Goal: Task Accomplishment & Management: Manage account settings

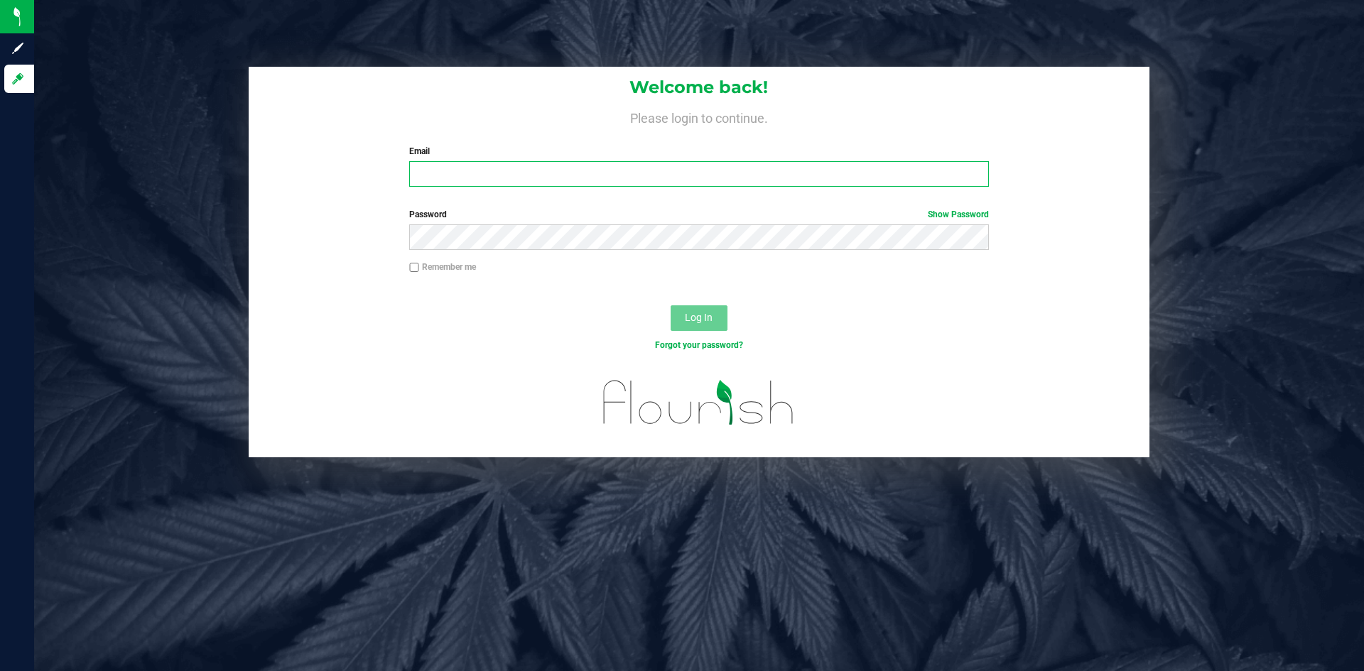
click at [423, 175] on input "Email" at bounding box center [698, 174] width 579 height 26
click at [954, 213] on link "Show Password" at bounding box center [958, 215] width 61 height 10
click at [954, 213] on link "Hide Password" at bounding box center [960, 215] width 57 height 10
click at [704, 321] on span "Log In" at bounding box center [699, 317] width 28 height 11
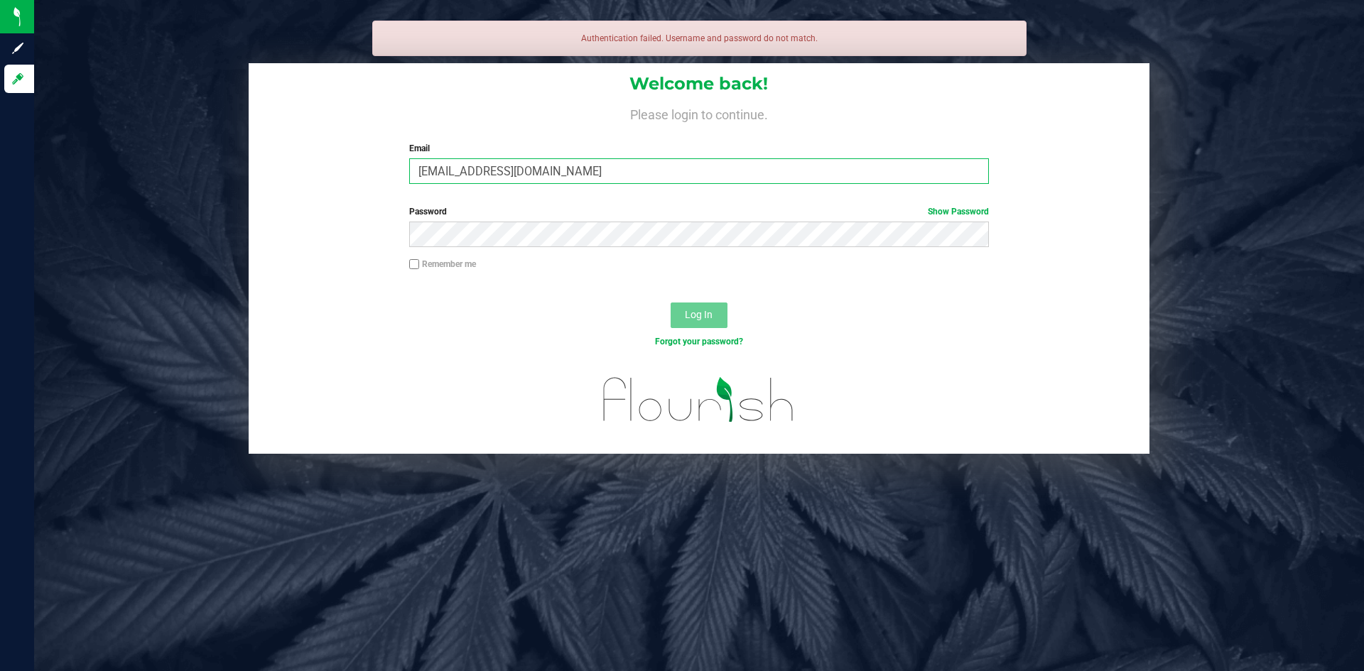
drag, startPoint x: 565, startPoint y: 170, endPoint x: 262, endPoint y: 168, distance: 302.6
click at [262, 168] on div "Welcome back! Please login to continue. Email kevinwalbritton@gmail.com Require…" at bounding box center [699, 128] width 901 height 131
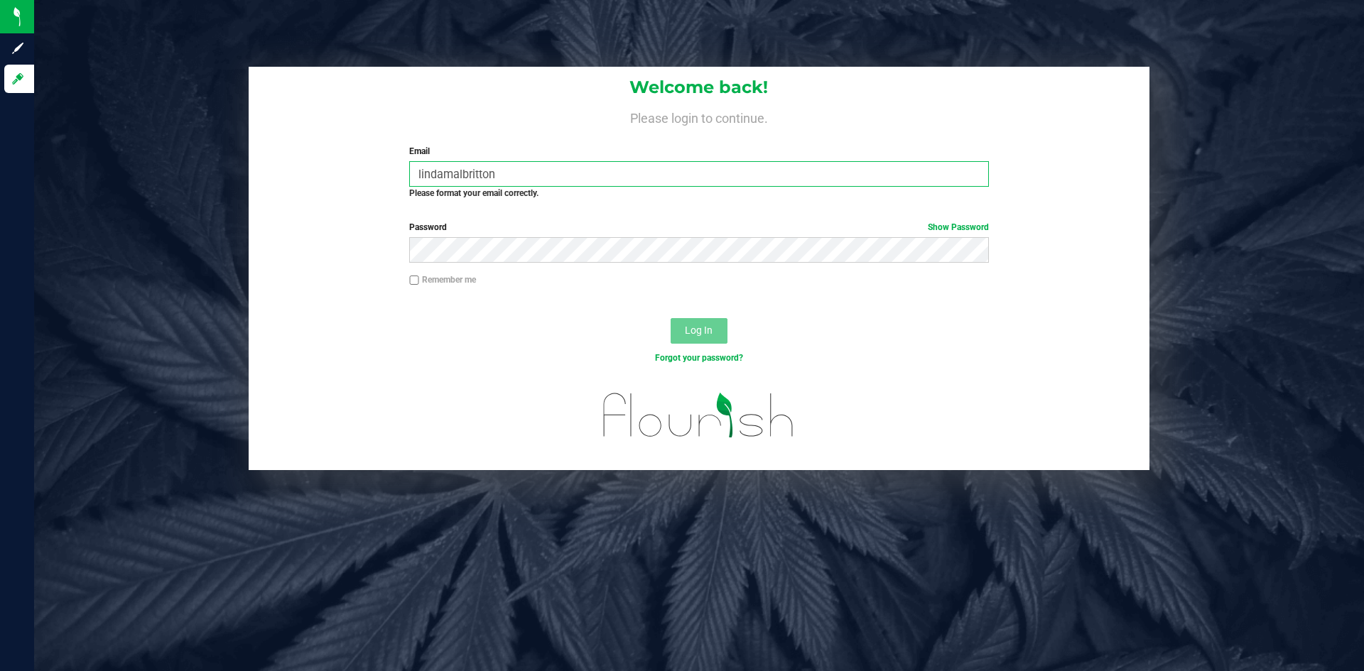
type input "lindamalbritton"
click at [695, 334] on span "Log In" at bounding box center [699, 330] width 28 height 11
click at [697, 330] on span "Log In" at bounding box center [699, 330] width 28 height 11
click at [695, 330] on span "Log In" at bounding box center [699, 330] width 28 height 11
click at [945, 230] on link "Show Password" at bounding box center [958, 227] width 61 height 10
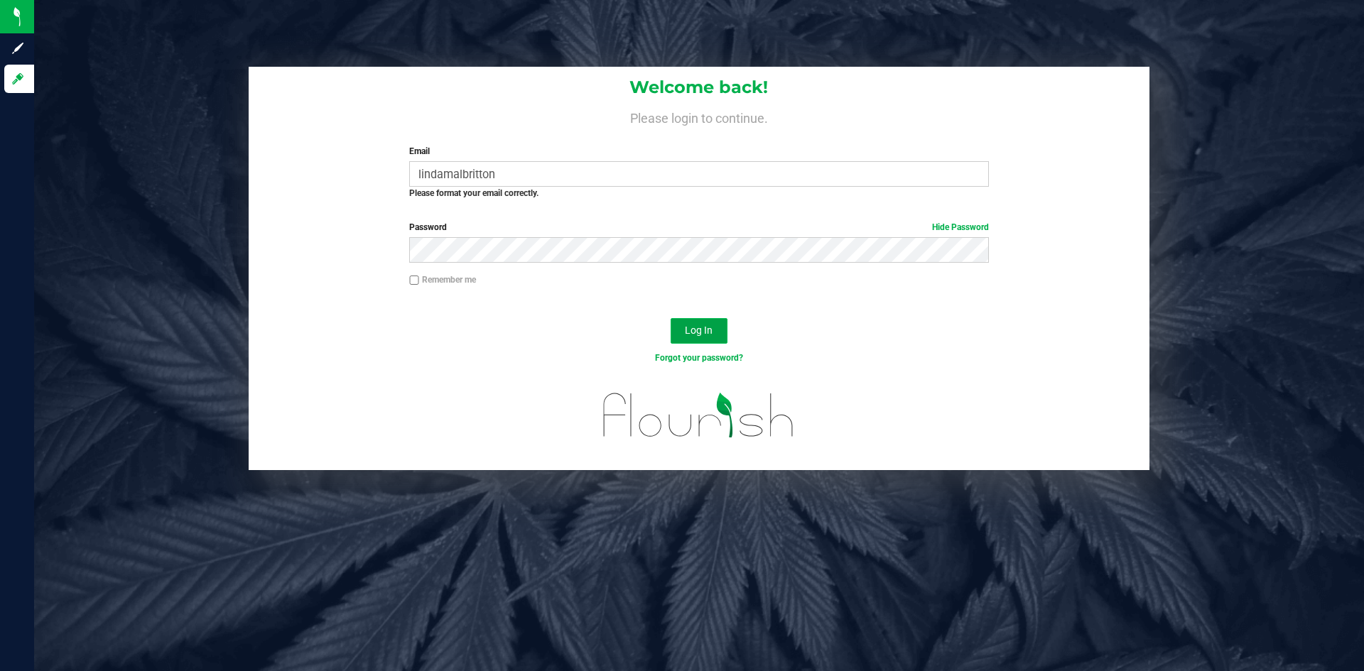
click at [690, 333] on span "Log In" at bounding box center [699, 330] width 28 height 11
click at [692, 333] on span "Log In" at bounding box center [699, 330] width 28 height 11
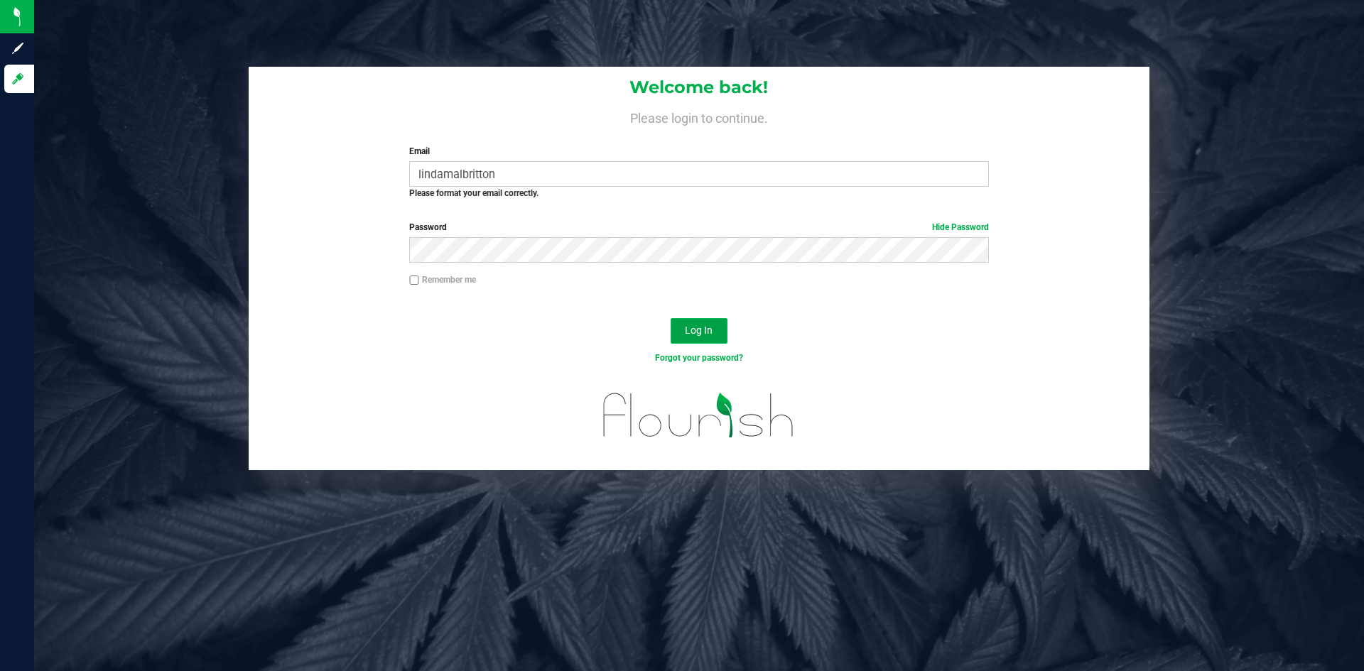
click at [692, 333] on span "Log In" at bounding box center [699, 330] width 28 height 11
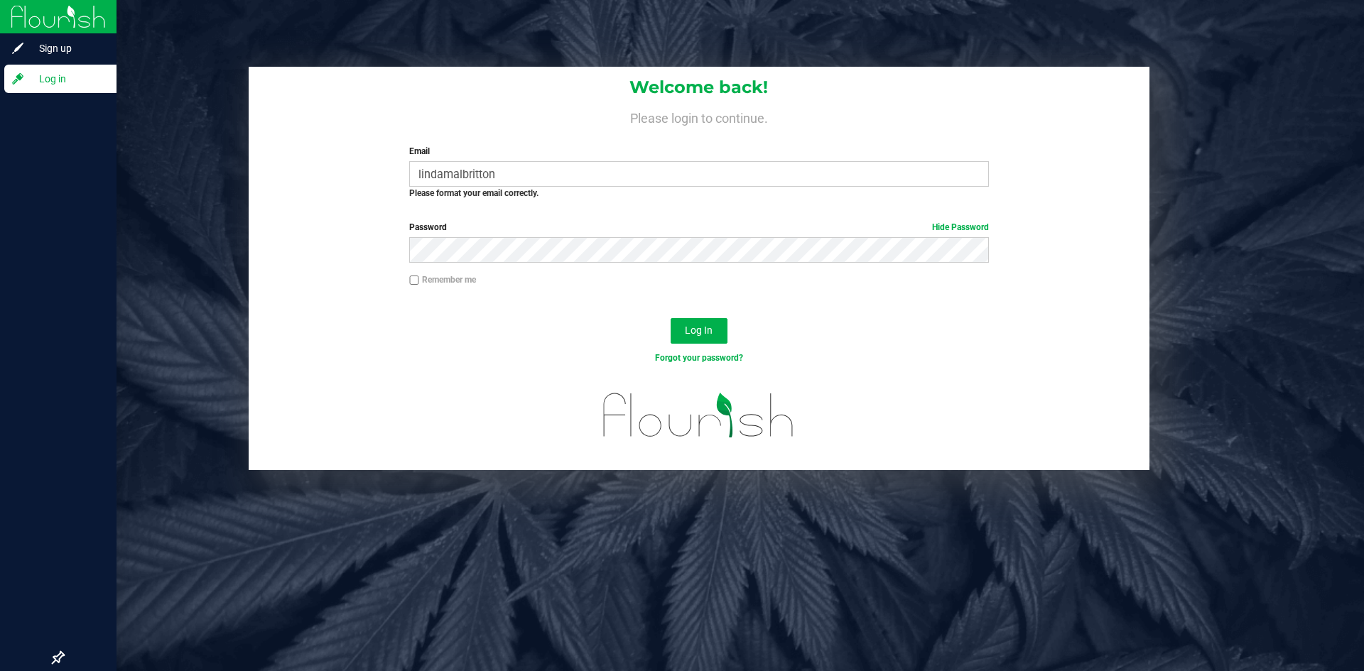
click at [50, 77] on span "Log in" at bounding box center [67, 78] width 85 height 17
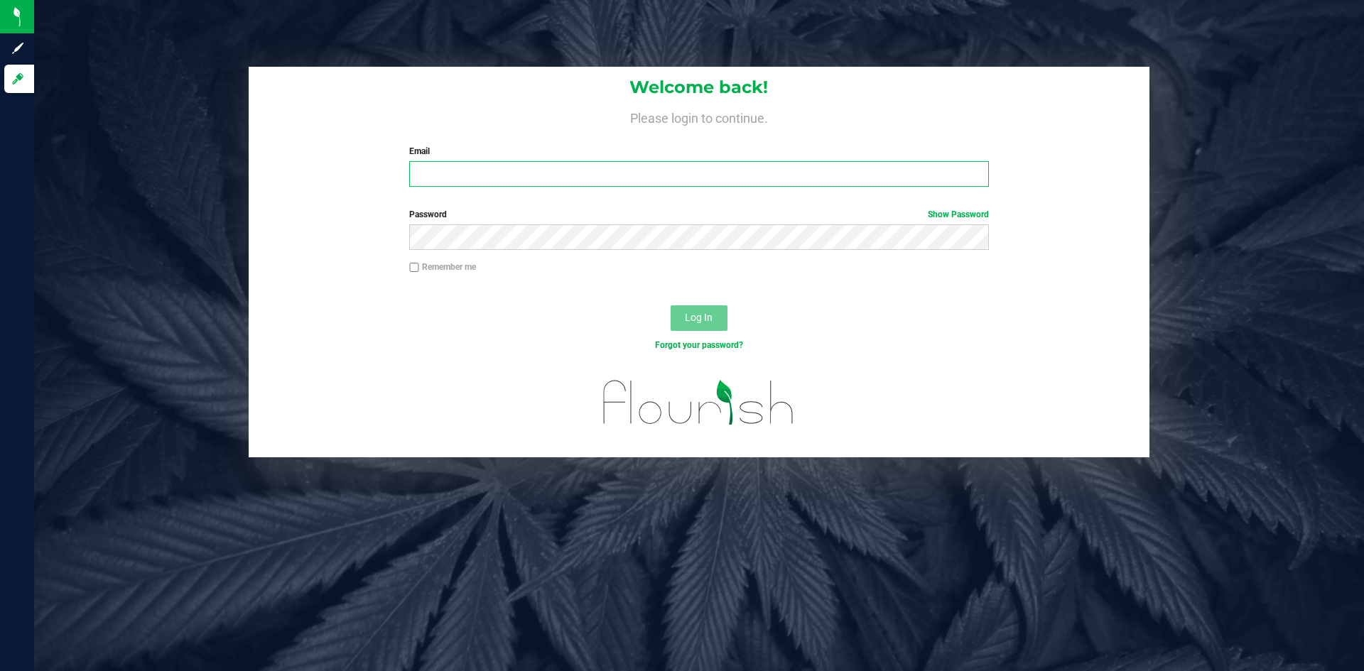
click at [428, 175] on input "Email" at bounding box center [698, 174] width 579 height 26
type input "[EMAIL_ADDRESS][DOMAIN_NAME]"
click at [942, 214] on link "Show Password" at bounding box center [958, 215] width 61 height 10
click at [697, 320] on span "Log In" at bounding box center [699, 317] width 28 height 11
